Goal: Navigation & Orientation: Find specific page/section

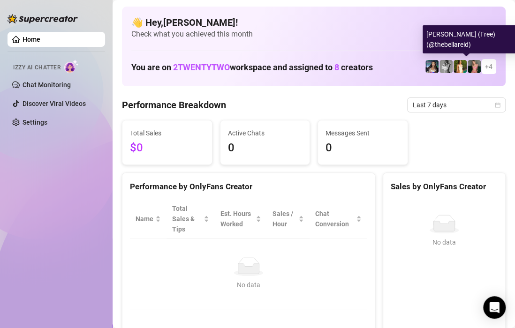
click at [471, 62] on img at bounding box center [474, 66] width 13 height 13
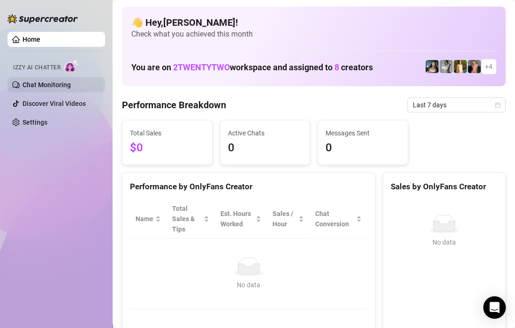
click at [48, 83] on link "Chat Monitoring" at bounding box center [47, 85] width 48 height 8
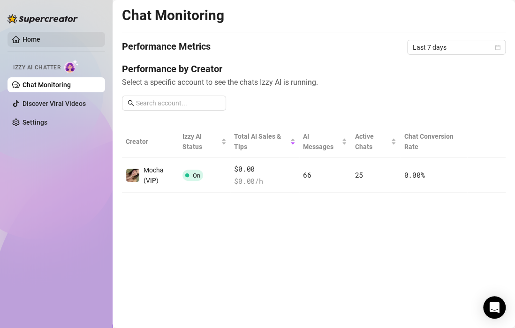
click at [23, 36] on link "Home" at bounding box center [32, 40] width 18 height 8
